Goal: Navigation & Orientation: Understand site structure

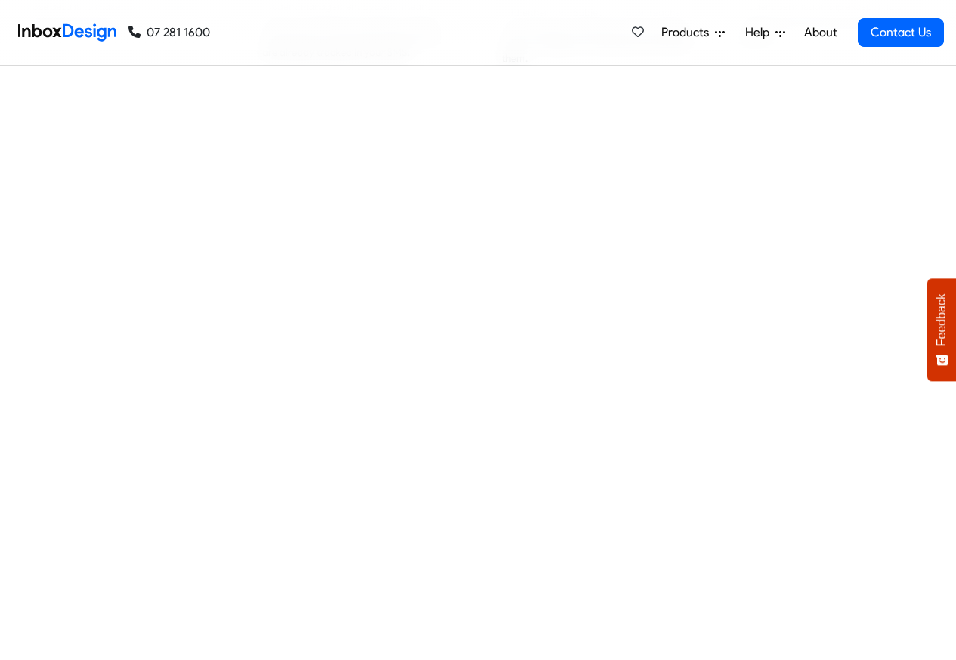
scroll to position [1270, 0]
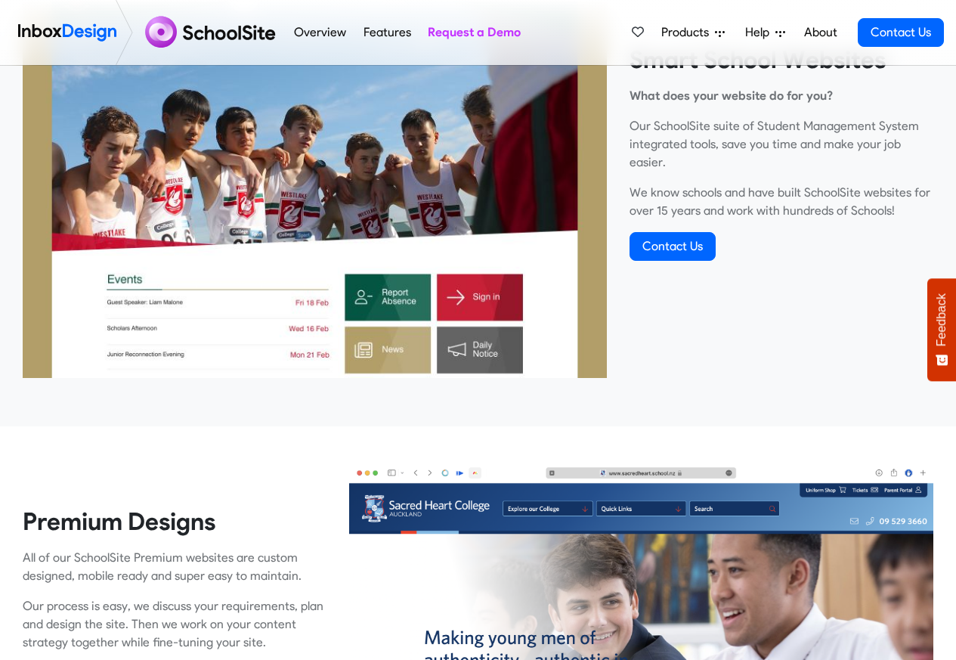
scroll to position [635, 0]
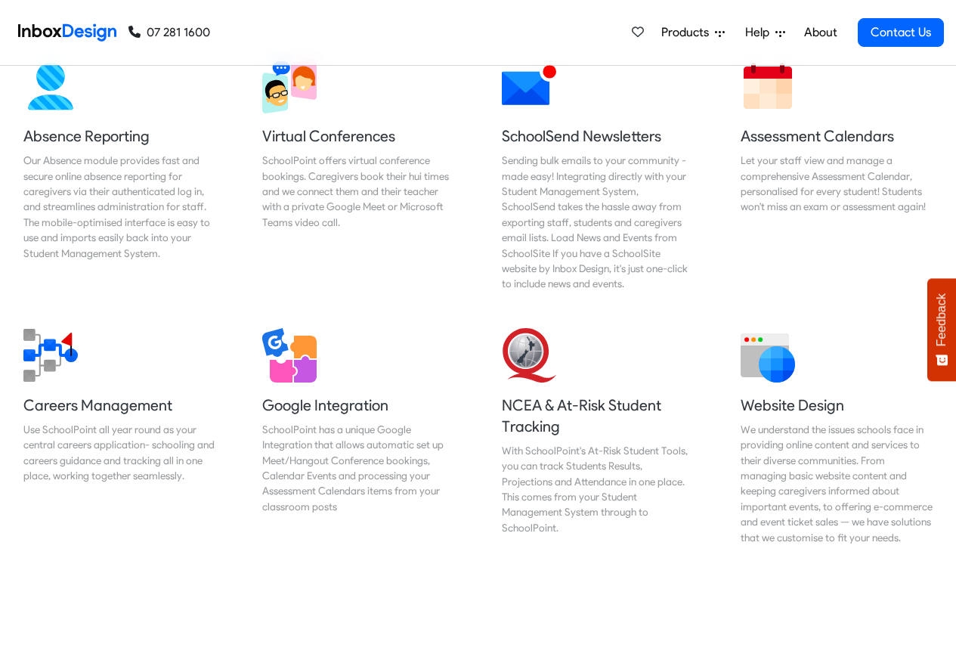
scroll to position [1270, 0]
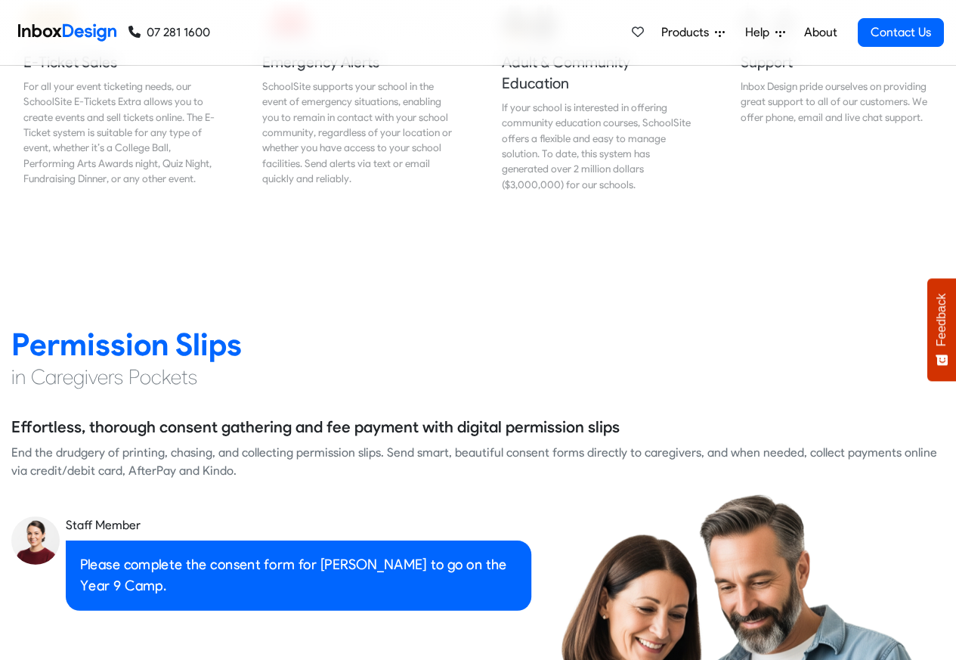
scroll to position [1905, 0]
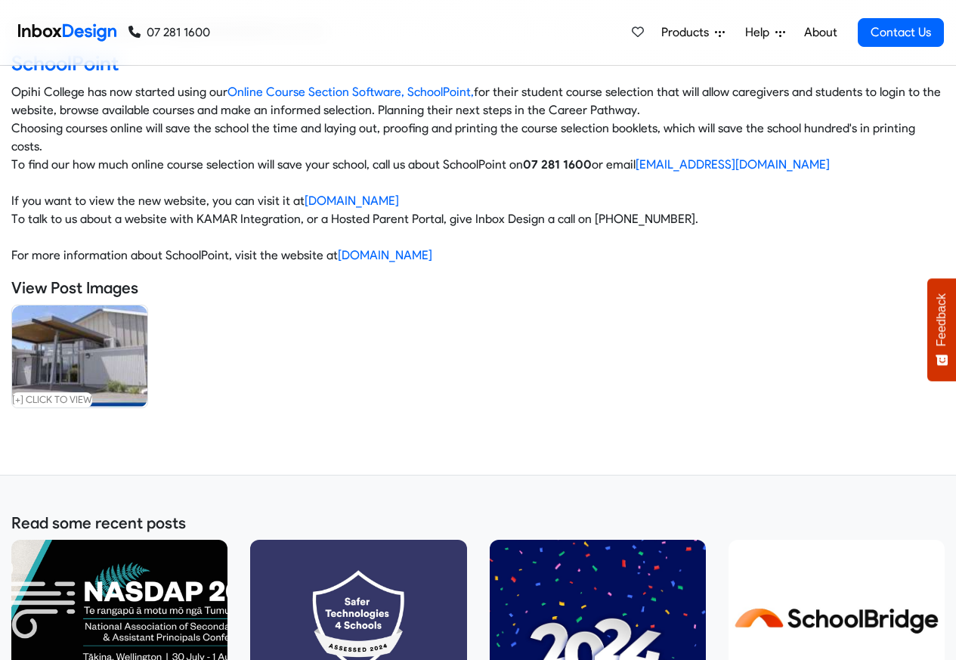
scroll to position [635, 0]
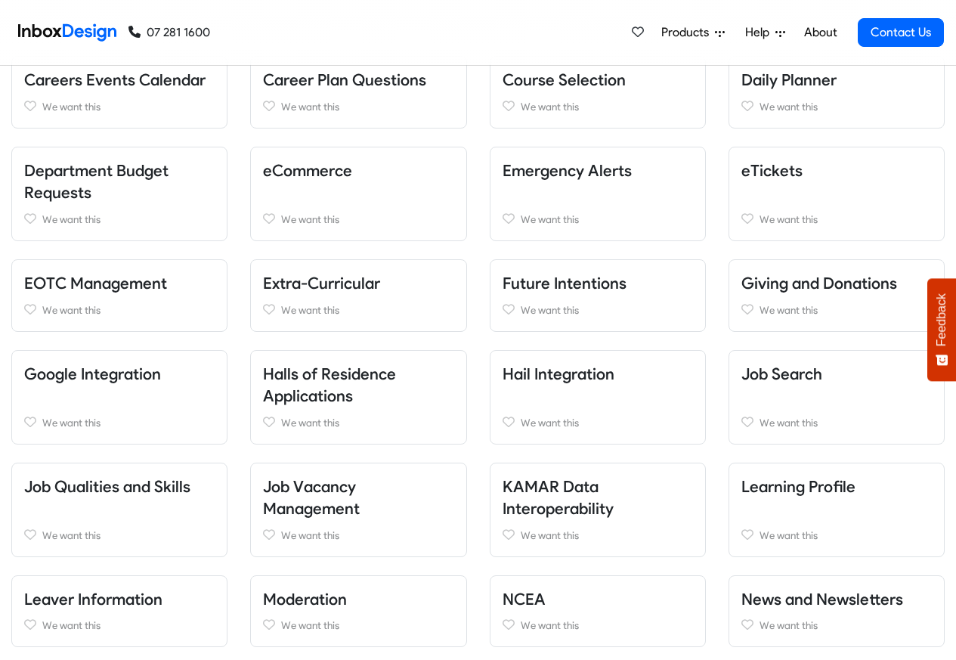
scroll to position [635, 0]
